Goal: Task Accomplishment & Management: Complete application form

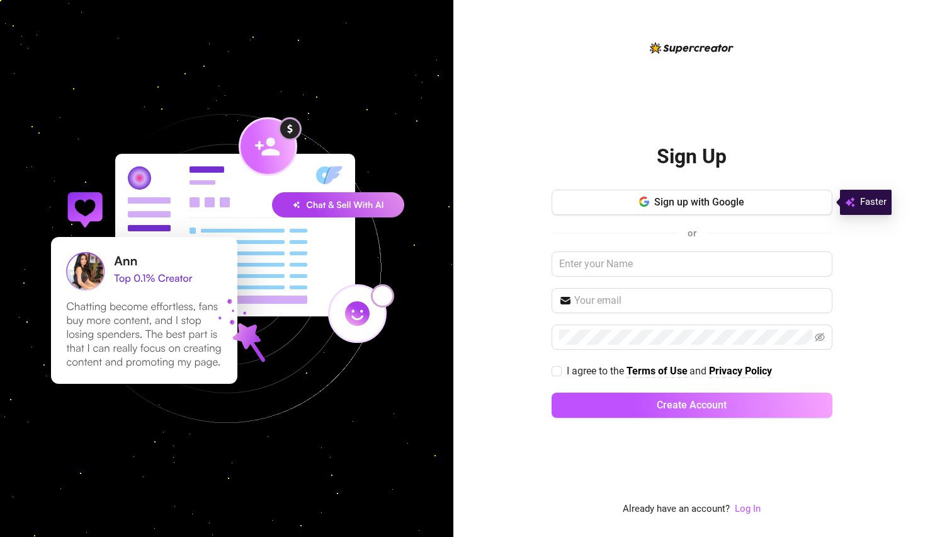
click at [694, 186] on div "Sign Up Sign up with Google or I agree to the Terms of Use and Privacy Policy C…" at bounding box center [692, 278] width 281 height 302
click at [694, 195] on button "Sign up with Google" at bounding box center [692, 202] width 281 height 25
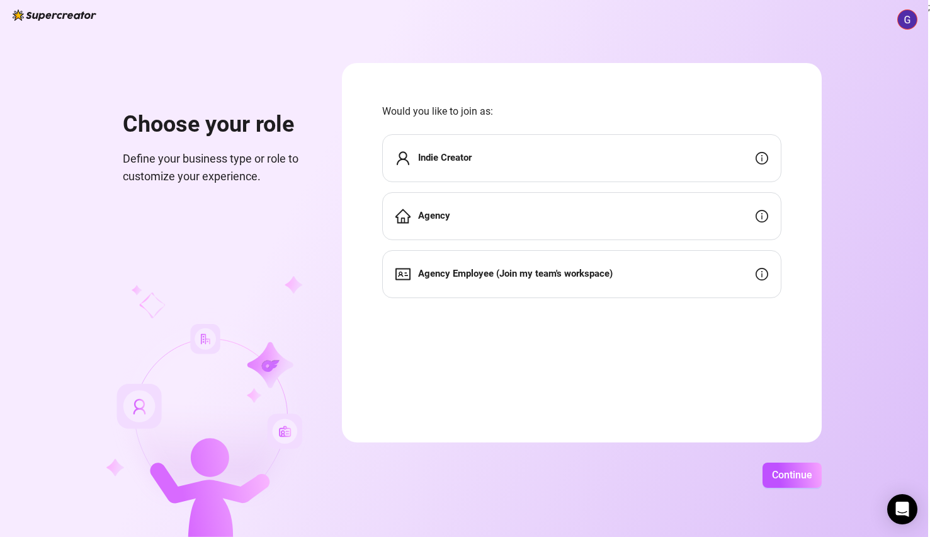
click at [676, 223] on div "Agency" at bounding box center [581, 216] width 399 height 48
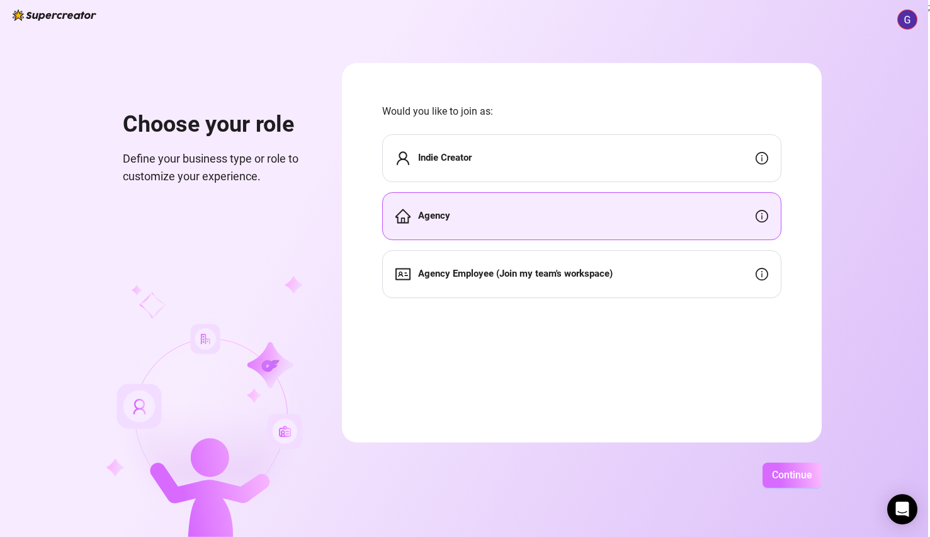
click at [770, 479] on button "Continue" at bounding box center [792, 474] width 59 height 25
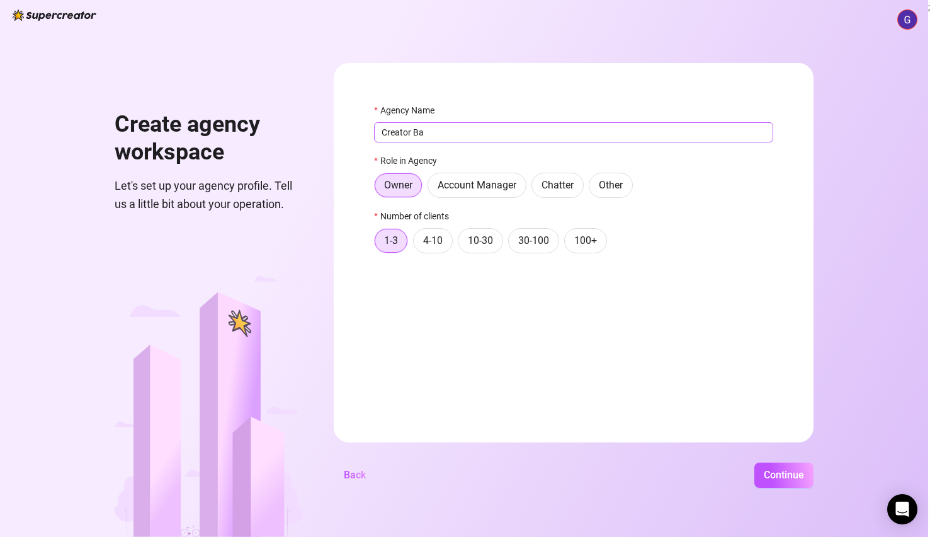
type input "Creator Bas"
type input "Creat"
type input "B"
type input "Innocent"
click at [399, 151] on div "Agency Name Sales Shark Role in Agency Owner Account Manager Chatter Other Numb…" at bounding box center [573, 183] width 399 height 161
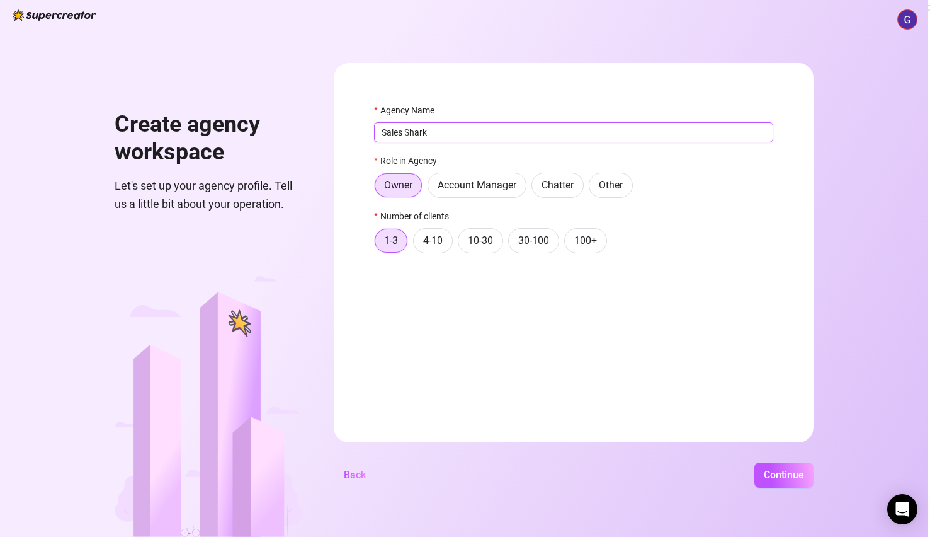
click at [397, 134] on input "Sales Shark" at bounding box center [573, 132] width 399 height 20
type input "Sales Sh"
type input "Shark"
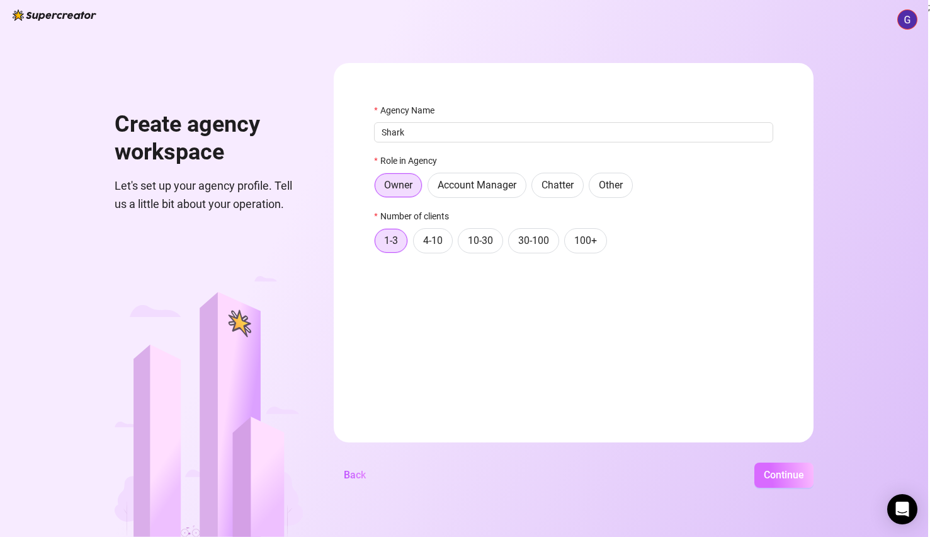
click at [793, 469] on span "Continue" at bounding box center [784, 475] width 40 height 12
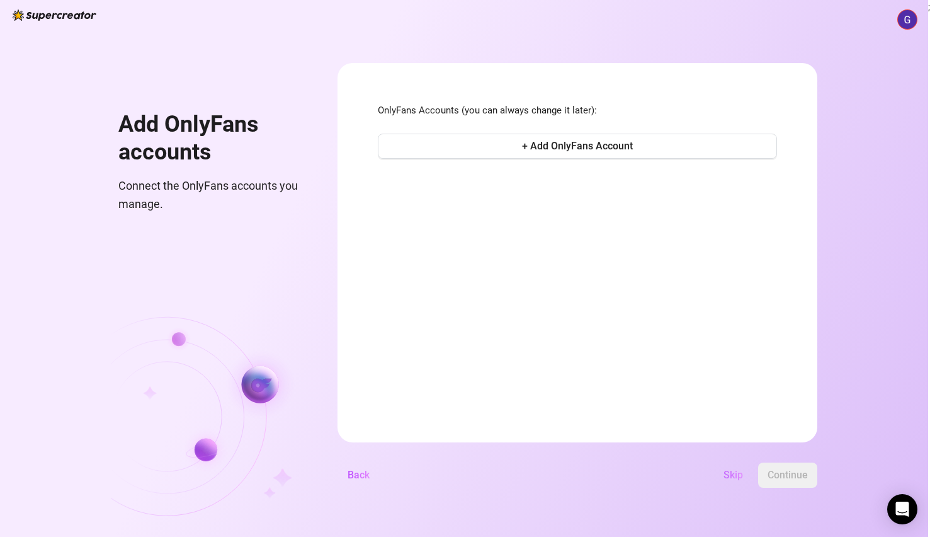
click at [737, 476] on span "Skip" at bounding box center [734, 475] width 20 height 12
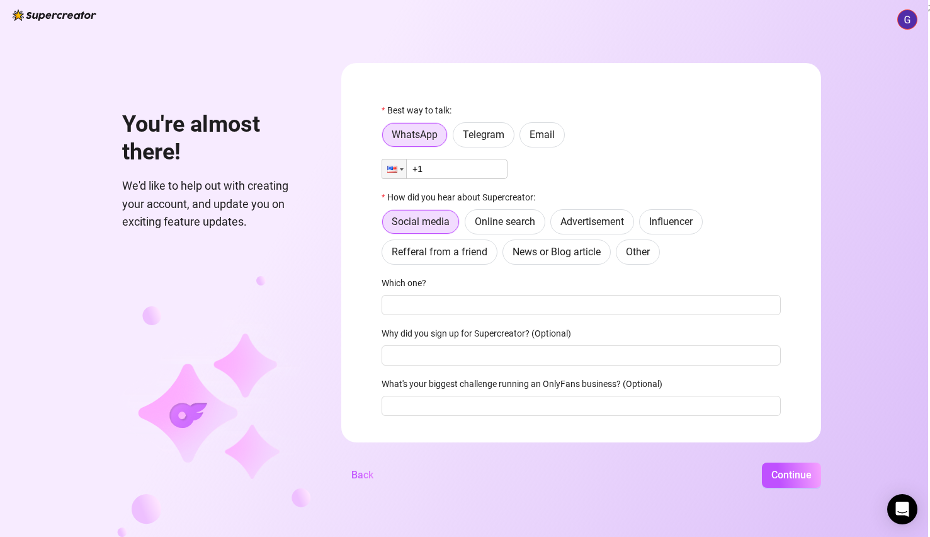
click at [432, 172] on input "+1" at bounding box center [445, 169] width 126 height 20
click at [396, 168] on div at bounding box center [392, 169] width 10 height 7
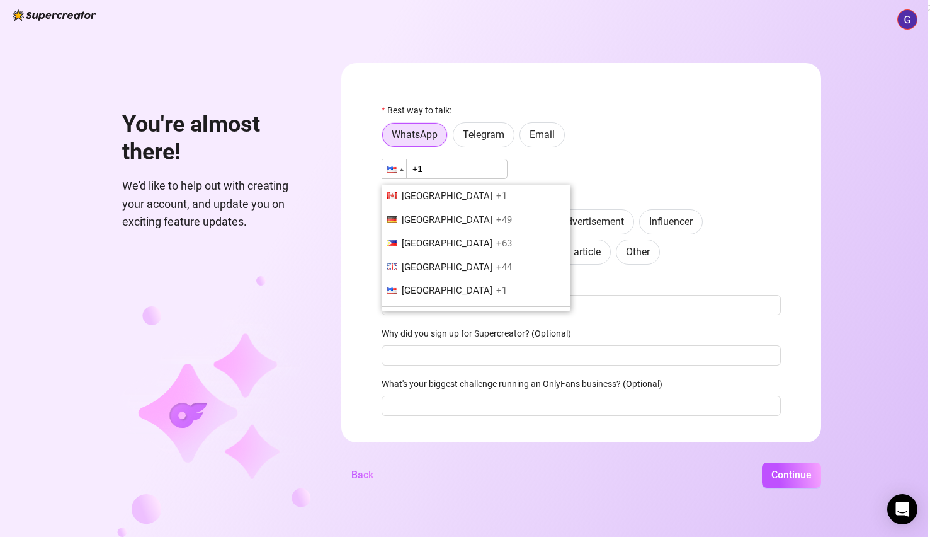
scroll to position [287, 0]
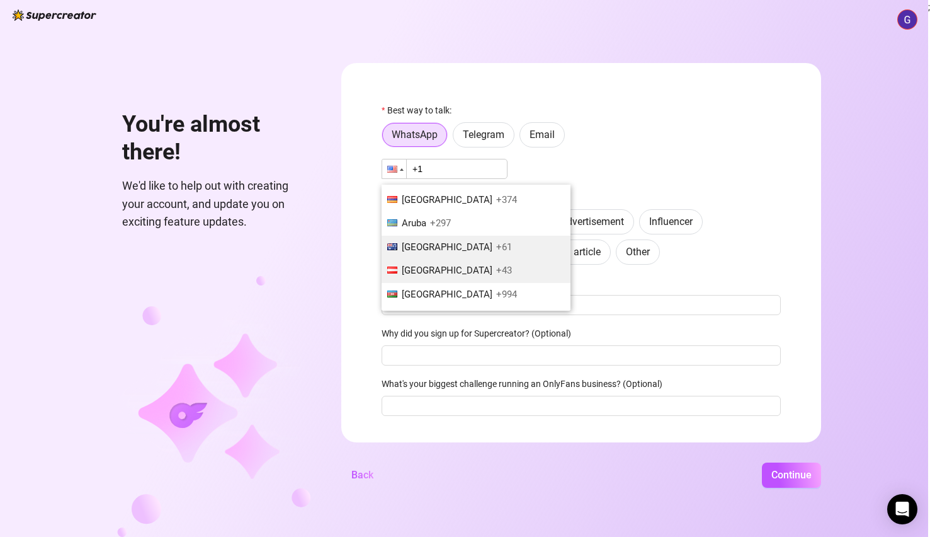
click at [435, 270] on li "[GEOGRAPHIC_DATA] +43" at bounding box center [476, 271] width 189 height 24
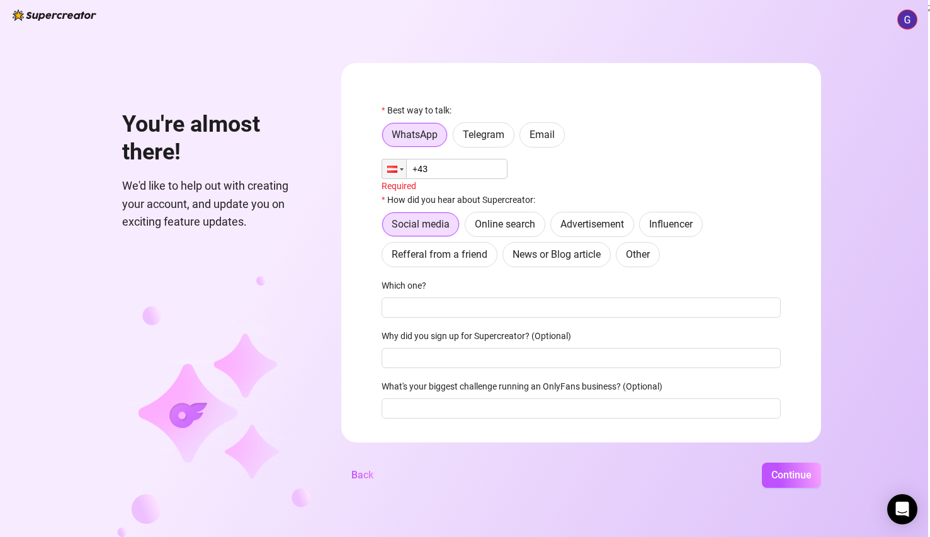
click at [452, 164] on input "+43" at bounding box center [445, 169] width 126 height 20
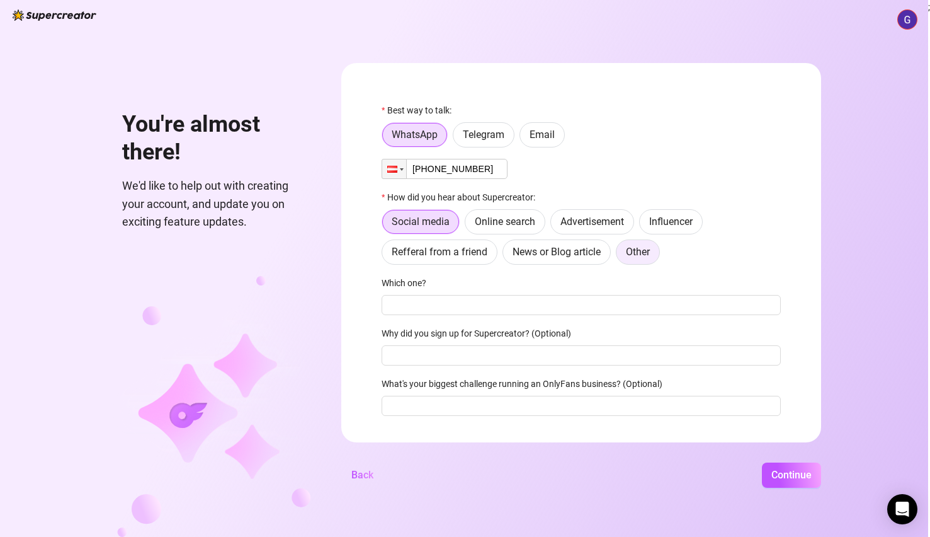
type input "[PHONE_NUMBER]"
click at [631, 247] on span "Other" at bounding box center [638, 252] width 24 height 12
click at [620, 255] on input "Other" at bounding box center [620, 255] width 0 height 0
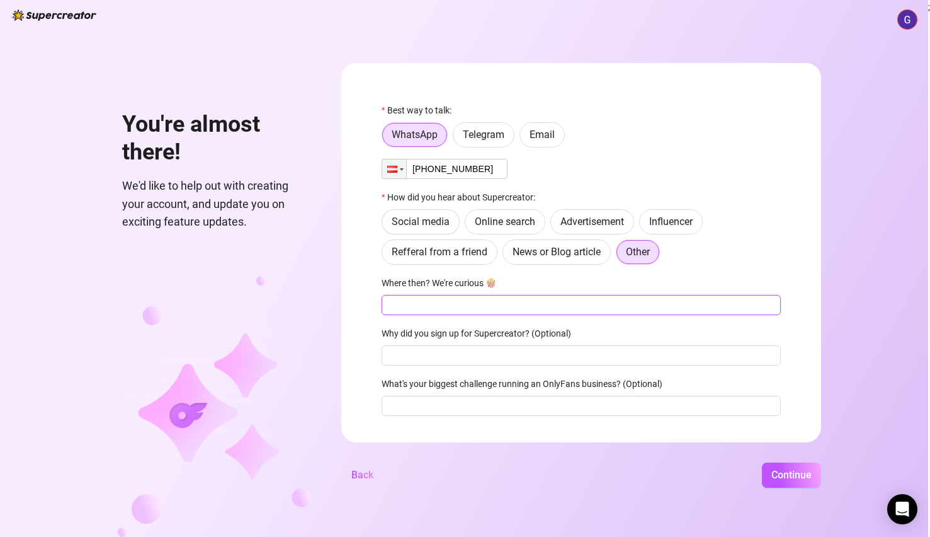
click at [547, 296] on input "Where then? We're curious 🍿" at bounding box center [581, 305] width 399 height 20
type input "A"
type input "Xbiz/Telegram"
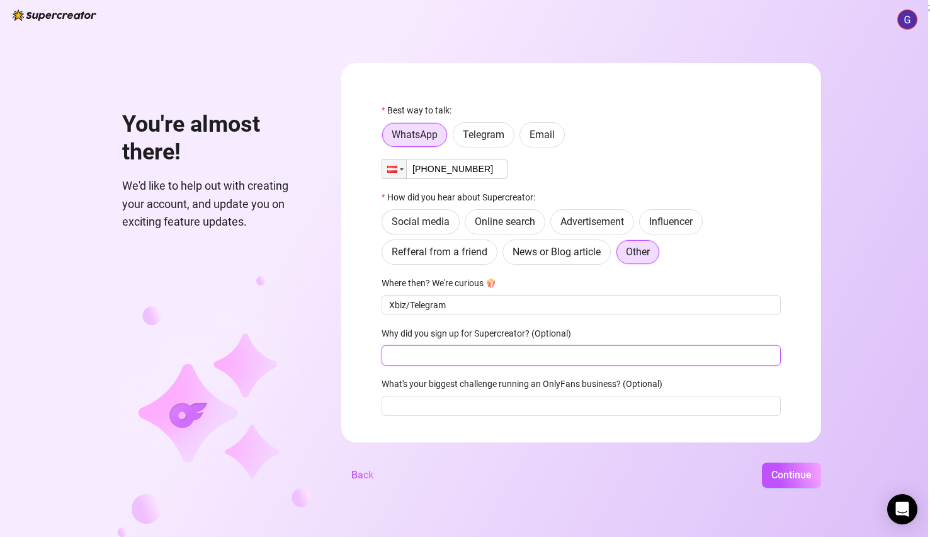
click at [514, 356] on input "Why did you sign up for Supercreator? (Optional)" at bounding box center [581, 355] width 399 height 20
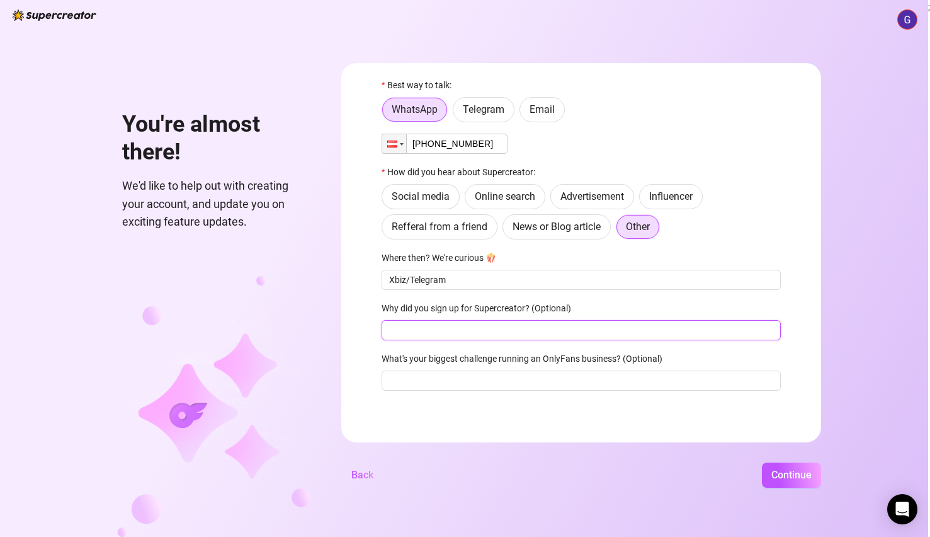
scroll to position [26, 0]
click at [620, 388] on input "What's your biggest challenge running an OnlyFans business? (Optional)" at bounding box center [581, 380] width 399 height 20
click at [602, 329] on input "Why did you sign up for Supercreator? (Optional)" at bounding box center [581, 330] width 399 height 20
type input "Start"
click at [558, 370] on input "What's your biggest challenge running an OnlyFans business? (Optional)" at bounding box center [581, 380] width 399 height 20
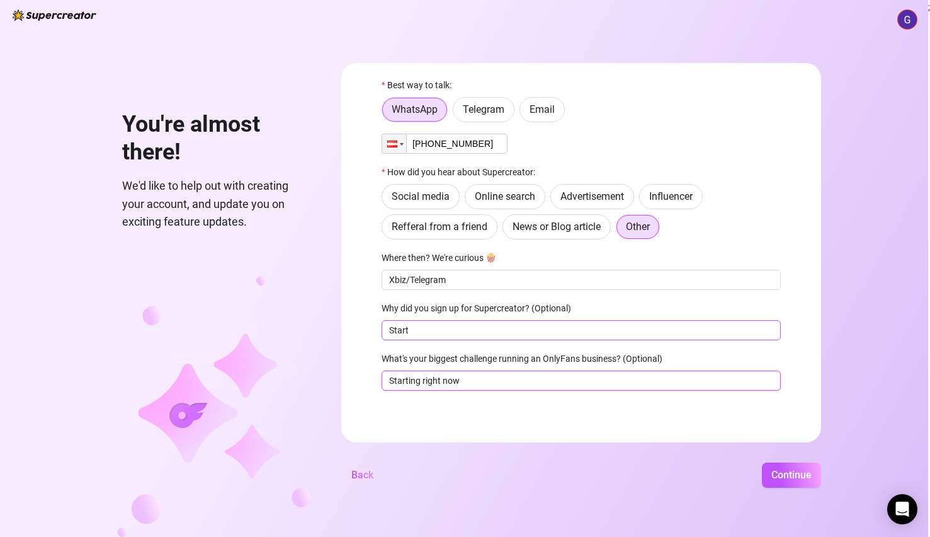
type input "Starting right now"
click at [574, 324] on input "Start" at bounding box center [581, 330] width 399 height 20
type input "I like Nir :)"
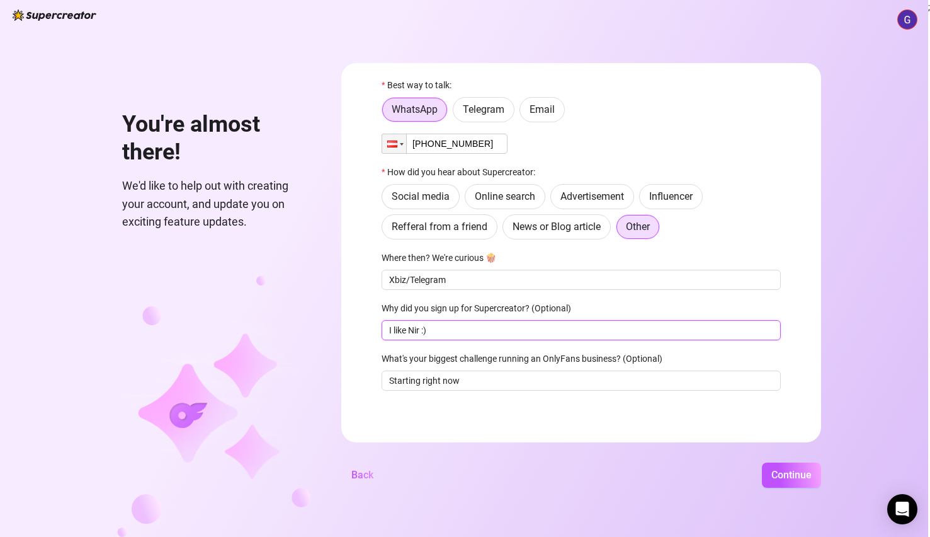
click at [406, 330] on input "I like Nir :)" at bounding box center [581, 330] width 399 height 20
click at [796, 474] on span "Continue" at bounding box center [792, 475] width 40 height 12
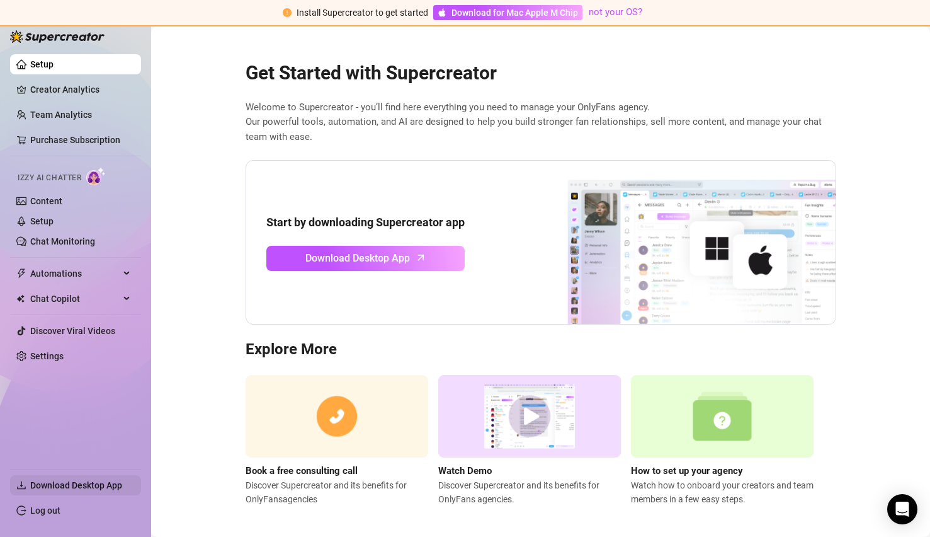
click at [87, 486] on span "Download Desktop App" at bounding box center [76, 485] width 92 height 10
